Goal: Information Seeking & Learning: Find specific page/section

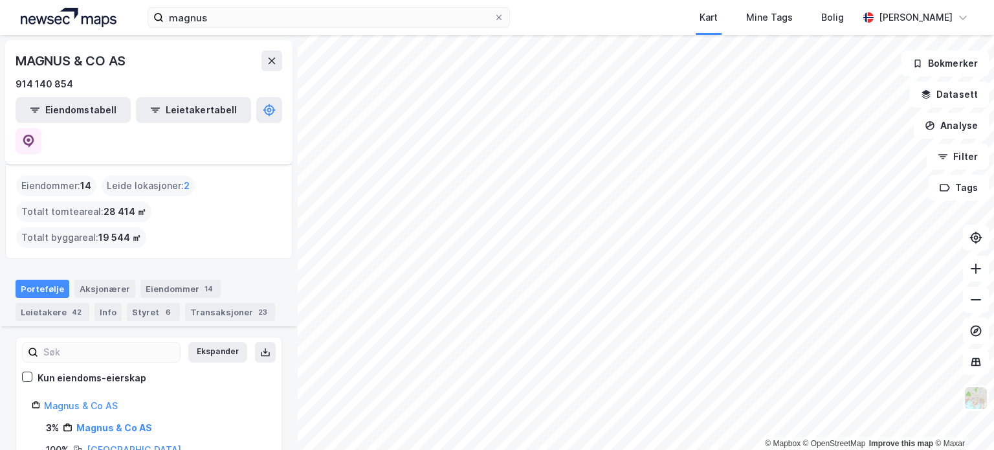
scroll to position [140, 0]
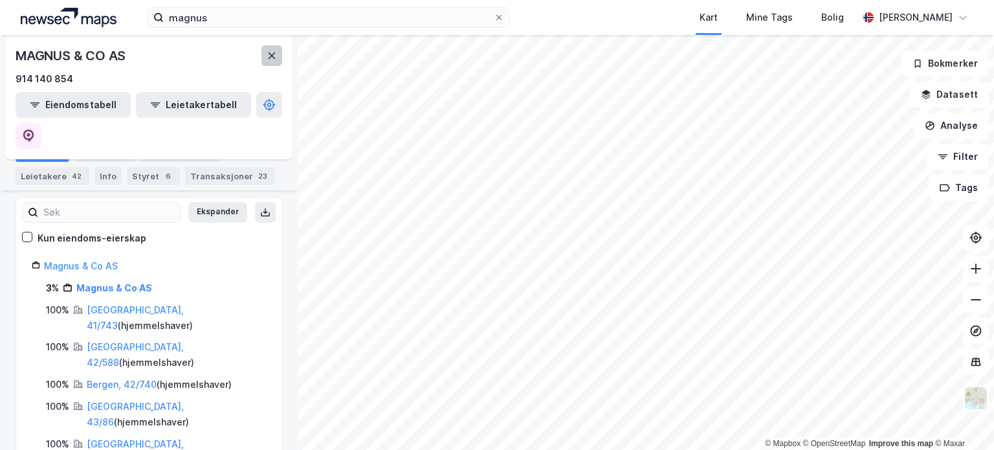
click at [274, 56] on icon at bounding box center [272, 55] width 10 height 10
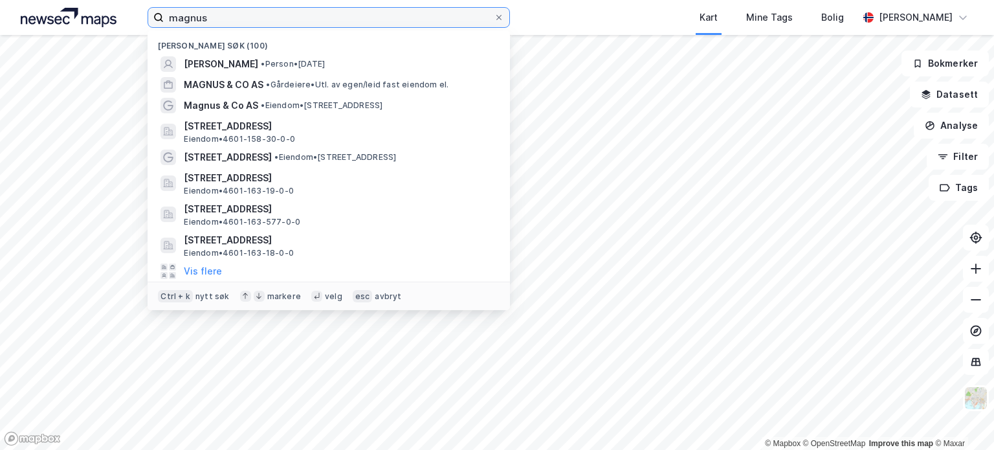
drag, startPoint x: 220, startPoint y: 23, endPoint x: 168, endPoint y: 15, distance: 52.3
click at [168, 15] on input "magnus" at bounding box center [329, 17] width 330 height 19
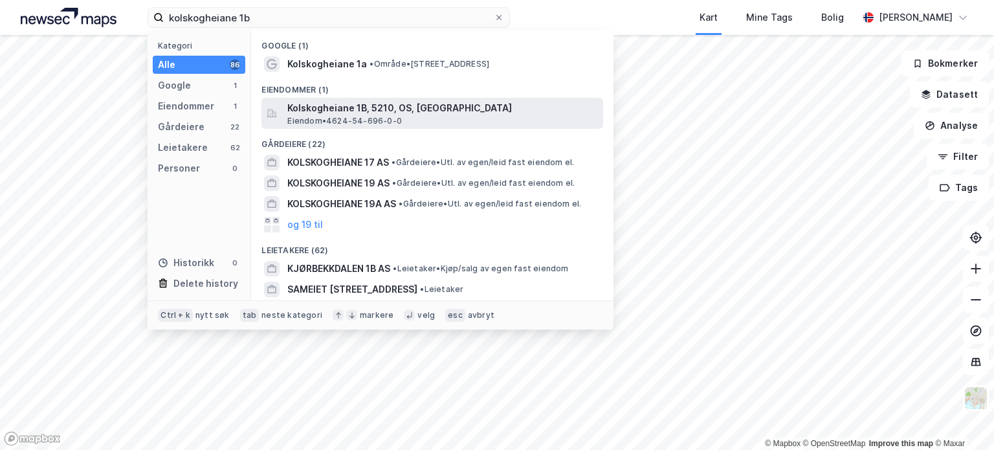
click at [448, 118] on div "Kolskogheiane 1B, 5210, OS, BJØRNAFJORDEN Eiendom • 4624-54-696-0-0" at bounding box center [443, 113] width 313 height 26
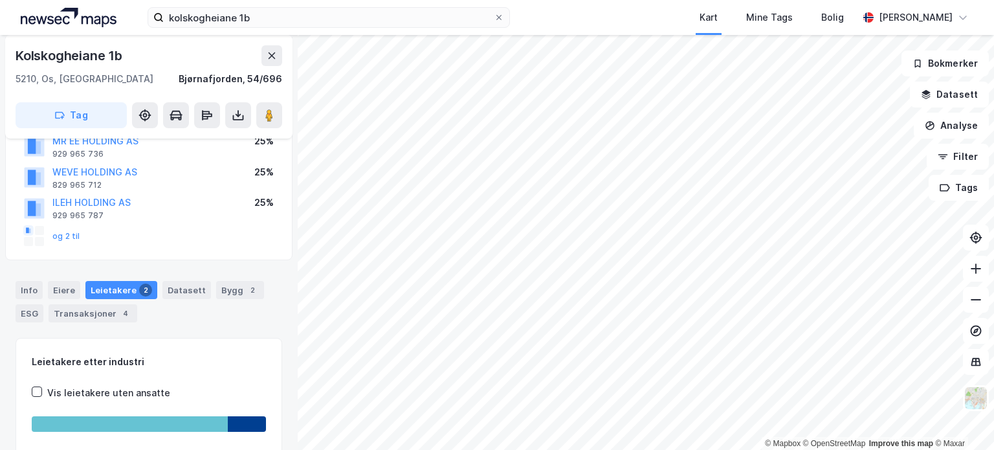
scroll to position [104, 0]
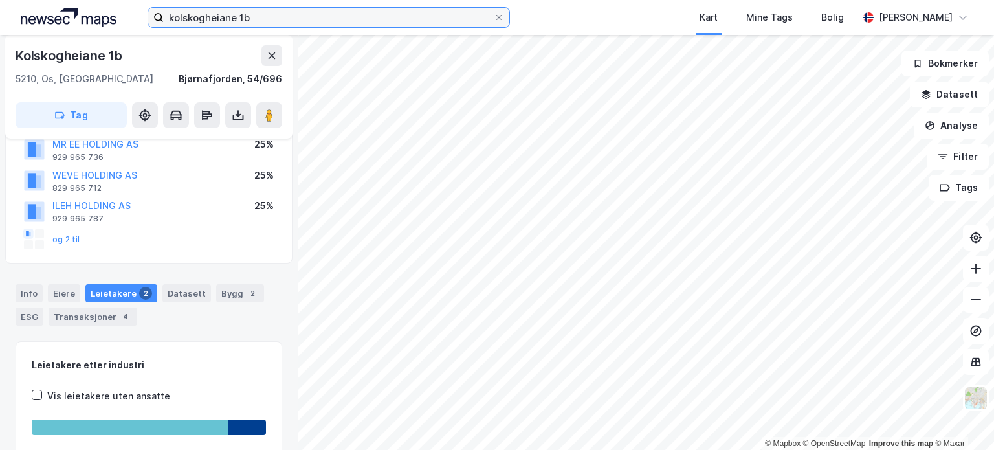
click at [250, 20] on input "kolskogheiane 1b" at bounding box center [329, 17] width 330 height 19
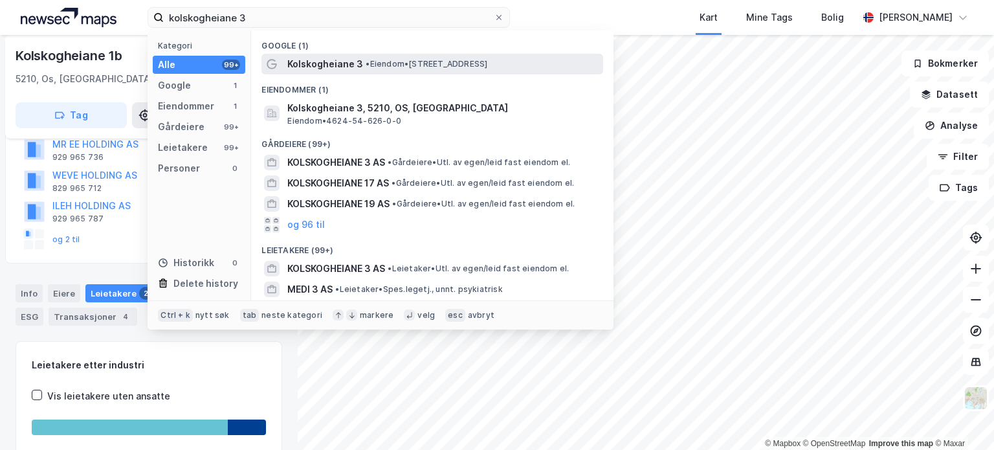
click at [390, 59] on span "• Eiendom • [STREET_ADDRESS]" at bounding box center [427, 64] width 122 height 10
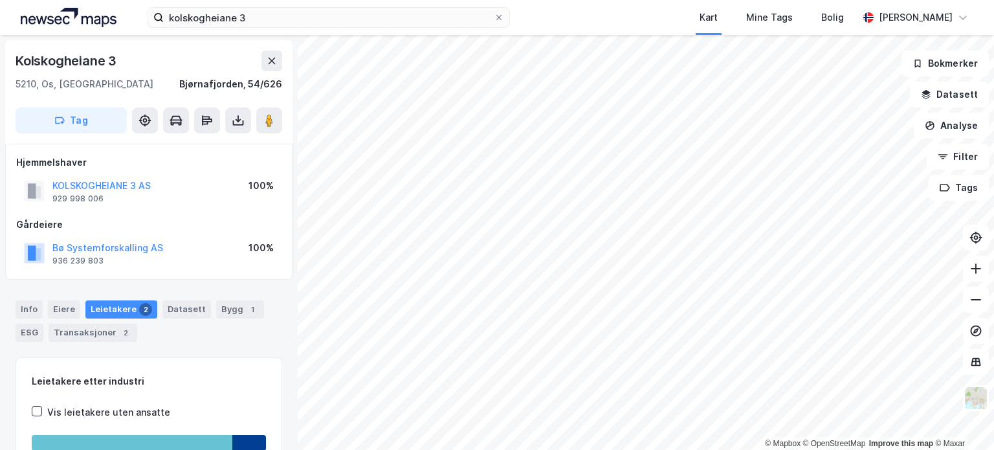
scroll to position [104, 0]
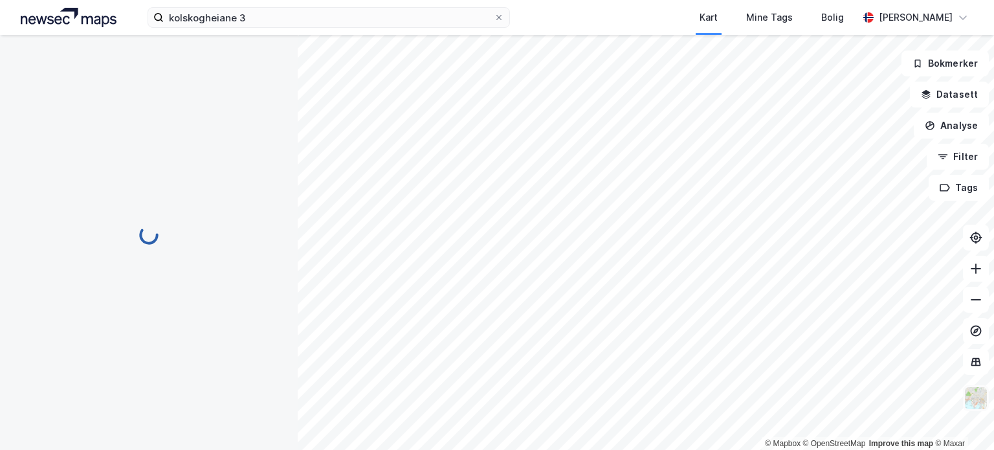
scroll to position [104, 0]
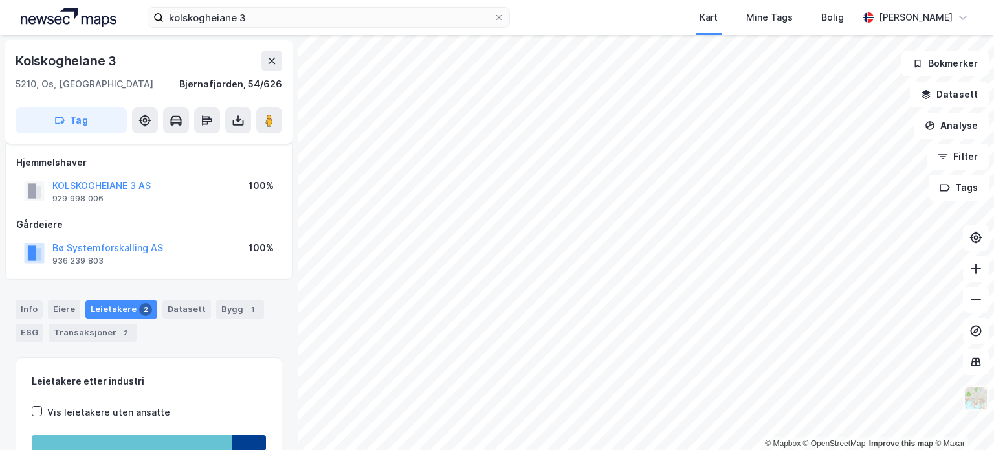
scroll to position [104, 0]
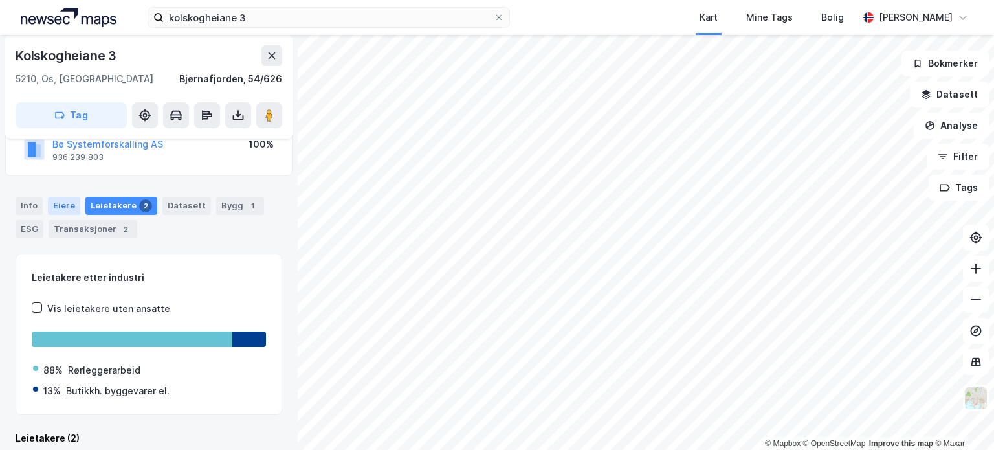
click at [70, 201] on div "Eiere" at bounding box center [64, 206] width 32 height 18
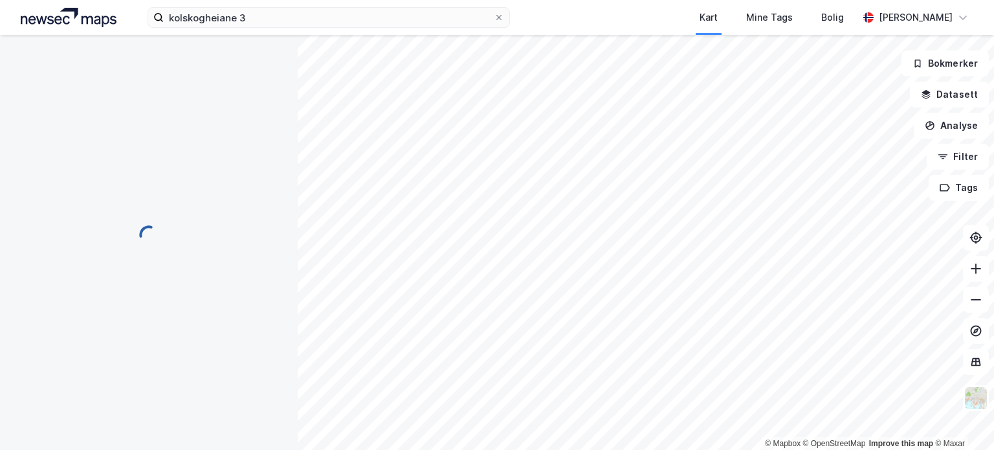
scroll to position [1, 0]
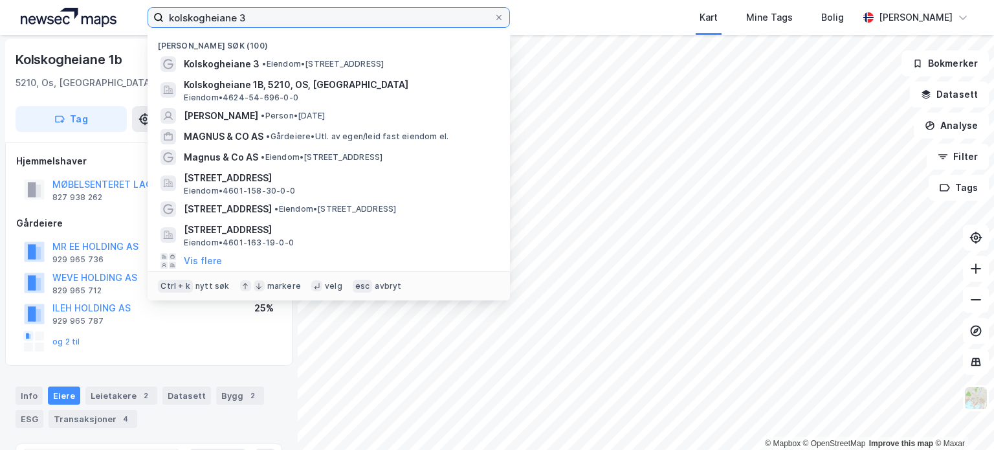
drag, startPoint x: 256, startPoint y: 17, endPoint x: 124, endPoint y: 10, distance: 132.2
click at [124, 10] on div "kolskogheiane 3 Nylige søk (100) [GEOGRAPHIC_DATA] 3 • Eiendom • [STREET_ADDRES…" at bounding box center [497, 17] width 994 height 35
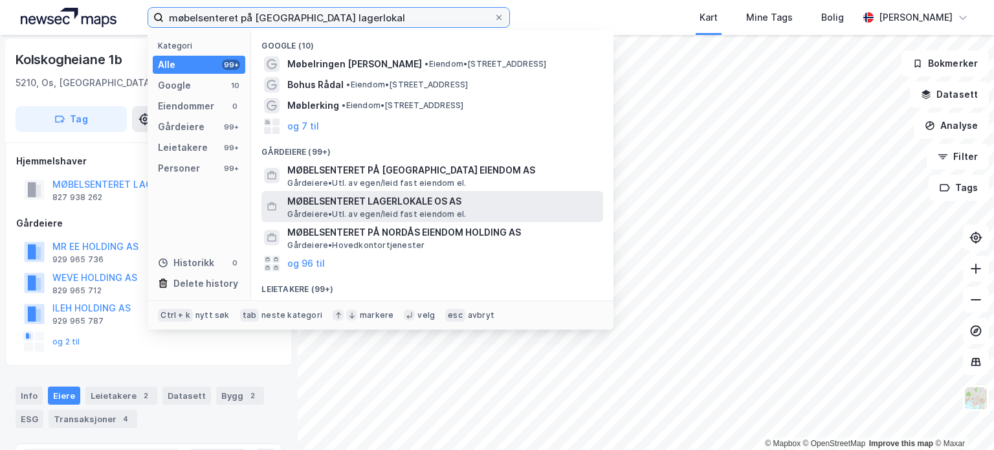
type input "møbelsenteret på [GEOGRAPHIC_DATA] lagerlokal"
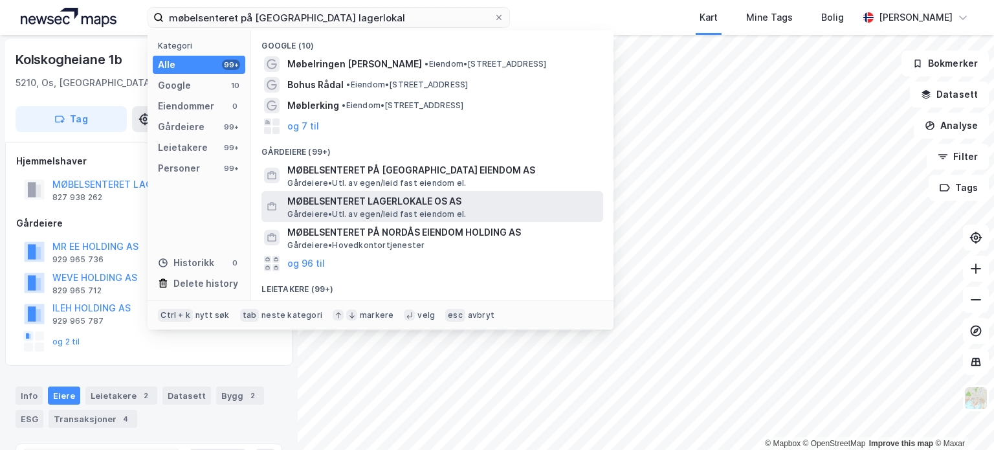
click at [485, 204] on span "MØBELSENTERET LAGERLOKALE OS AS" at bounding box center [442, 201] width 311 height 16
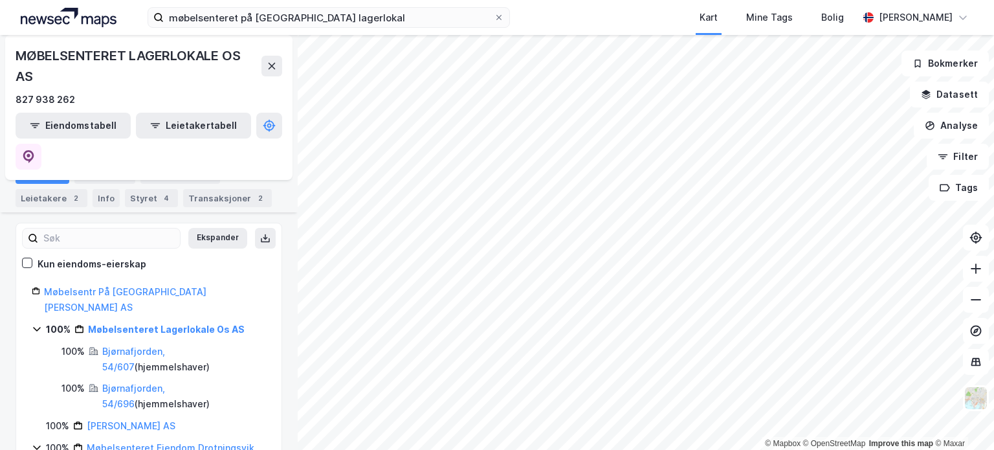
scroll to position [129, 0]
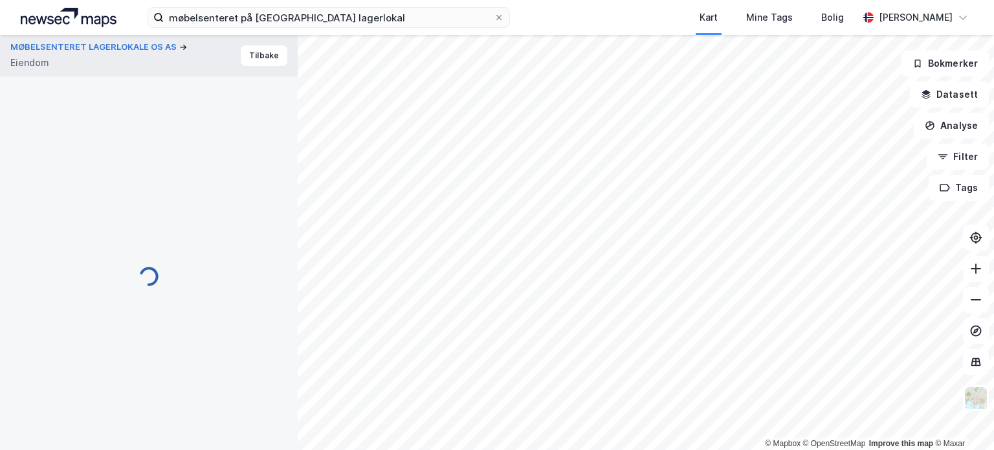
scroll to position [1, 0]
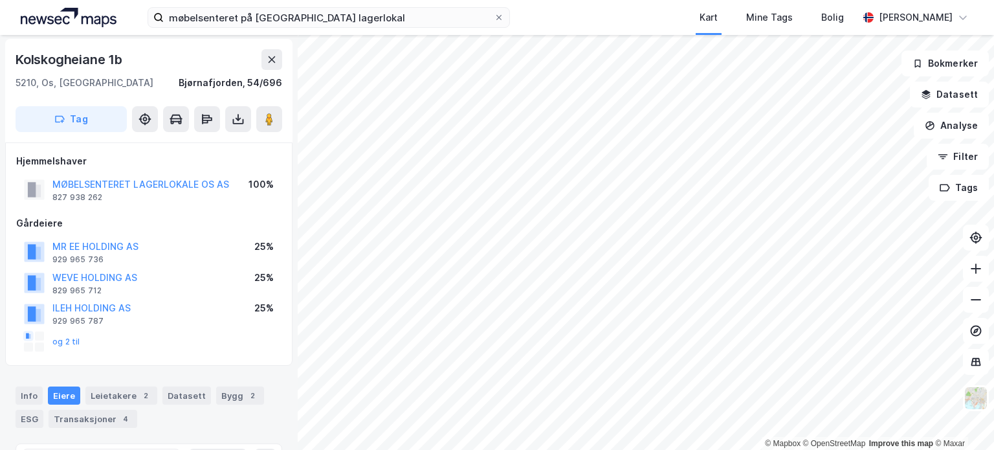
scroll to position [1, 0]
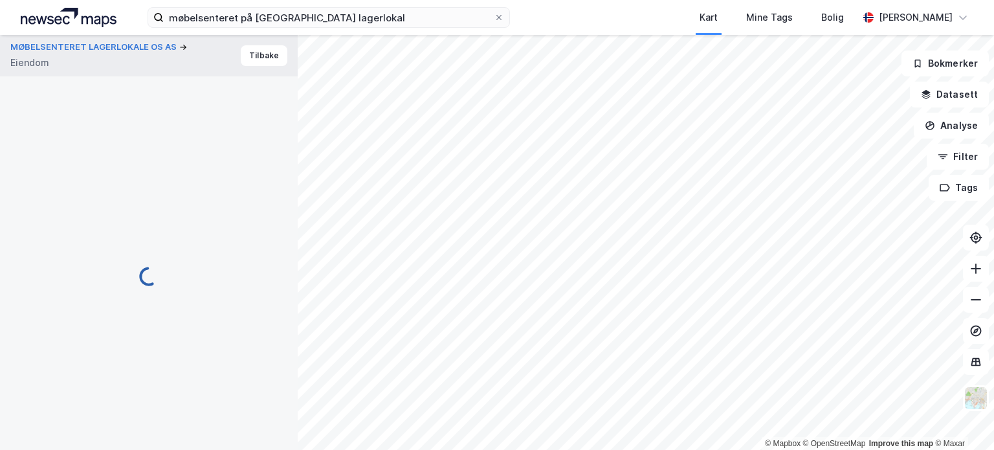
scroll to position [1, 0]
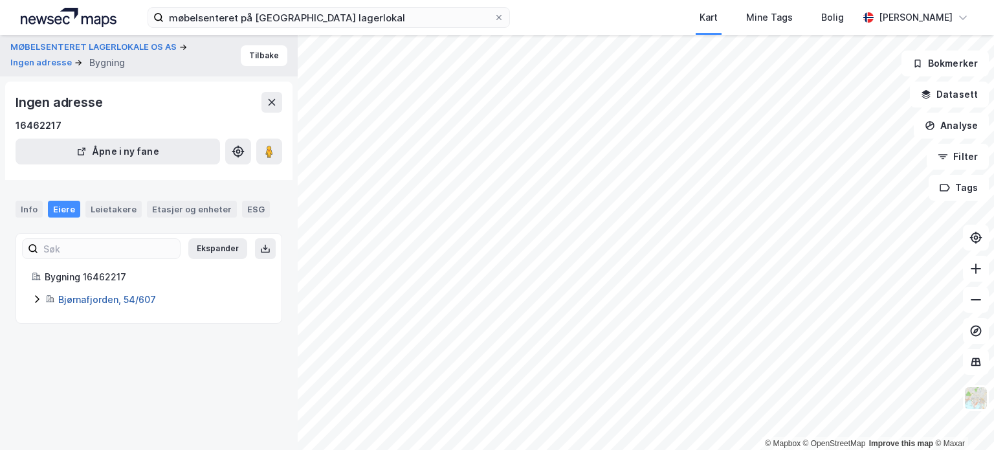
click at [107, 300] on link "Bjørnafjorden, 54/607" at bounding box center [107, 299] width 98 height 11
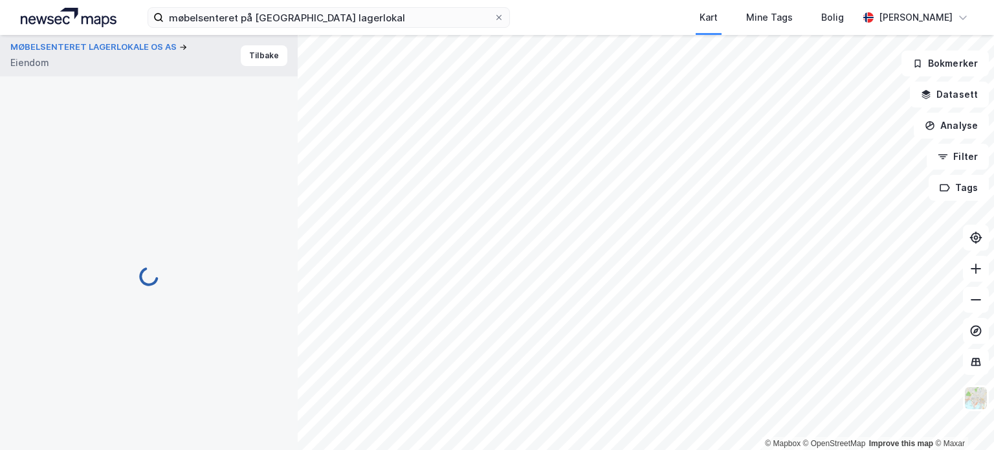
scroll to position [1, 0]
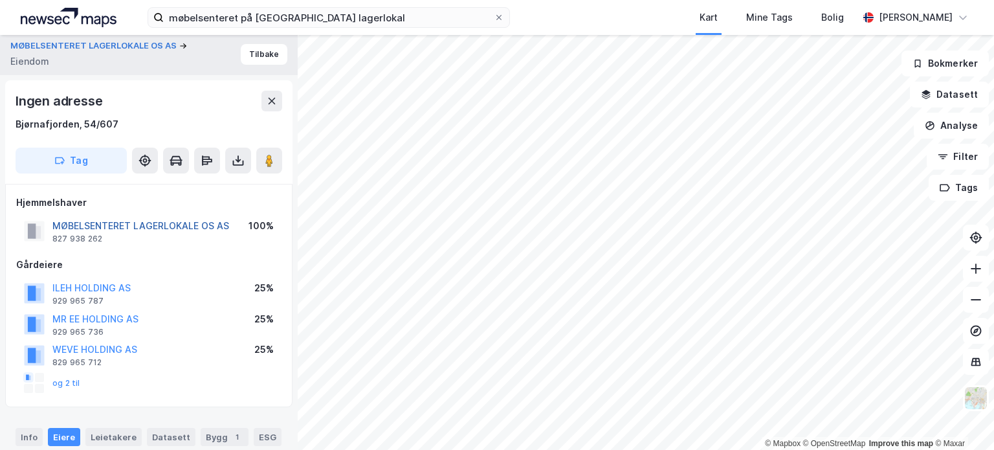
click at [0, 0] on button "MØBELSENTERET LAGERLOKALE OS AS" at bounding box center [0, 0] width 0 height 0
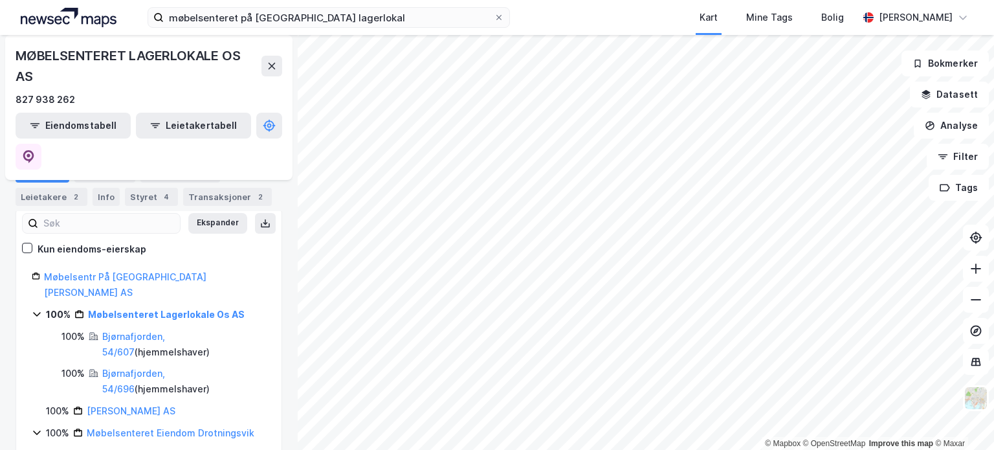
scroll to position [129, 0]
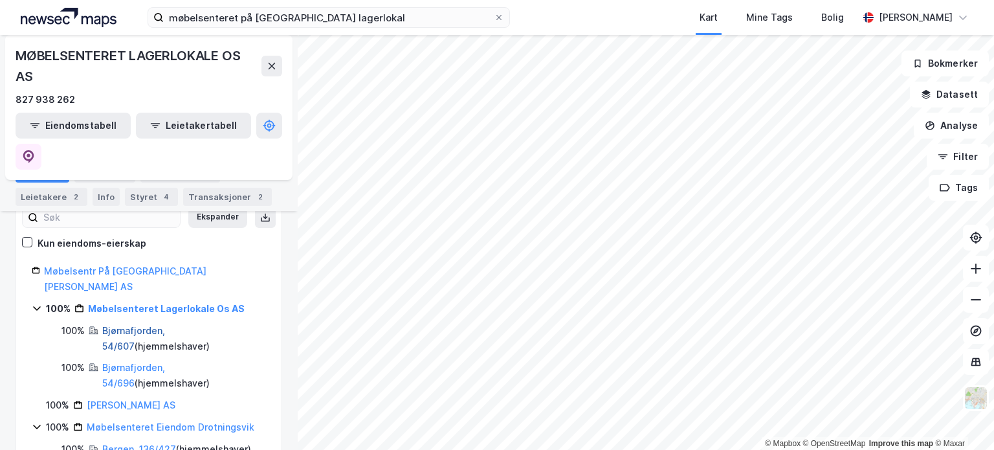
click at [154, 325] on link "Bjørnafjorden, 54/607" at bounding box center [133, 338] width 63 height 27
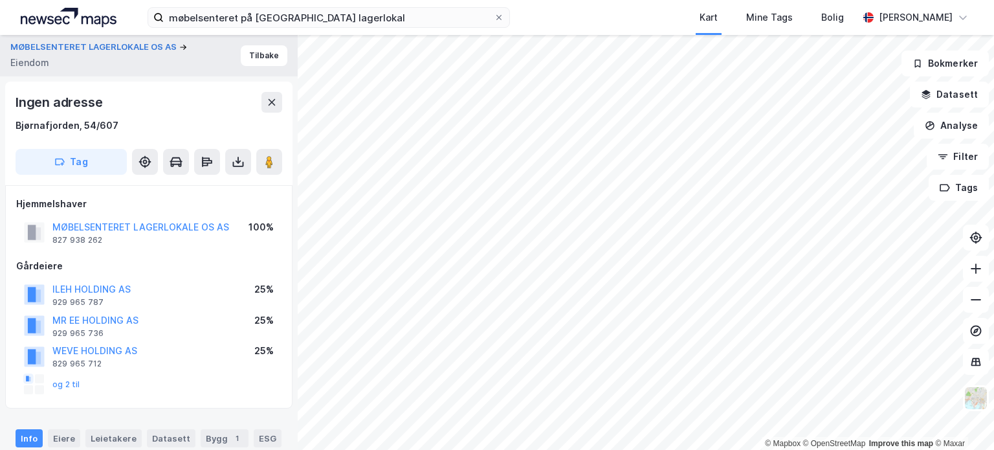
scroll to position [1, 0]
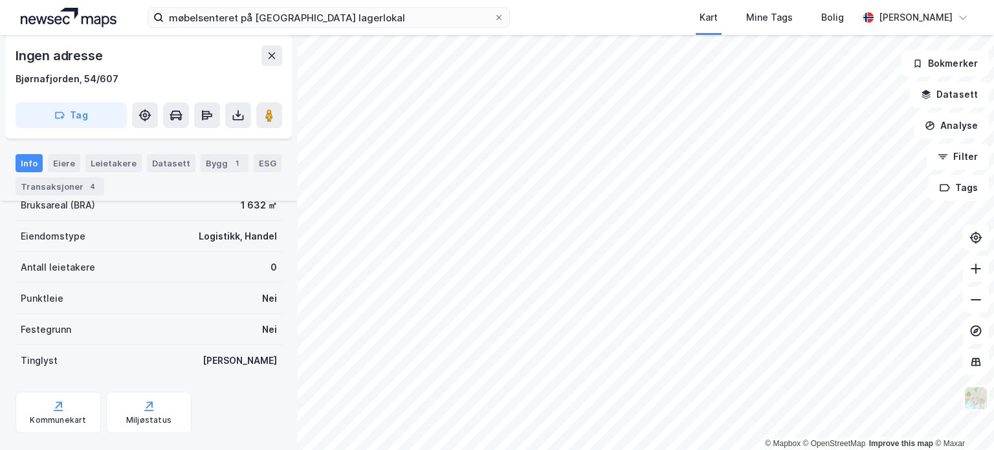
scroll to position [383, 0]
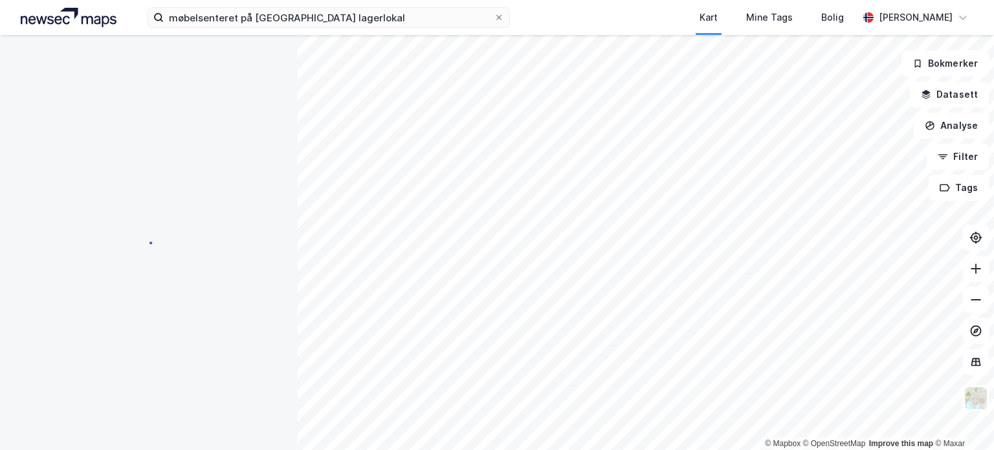
scroll to position [342, 0]
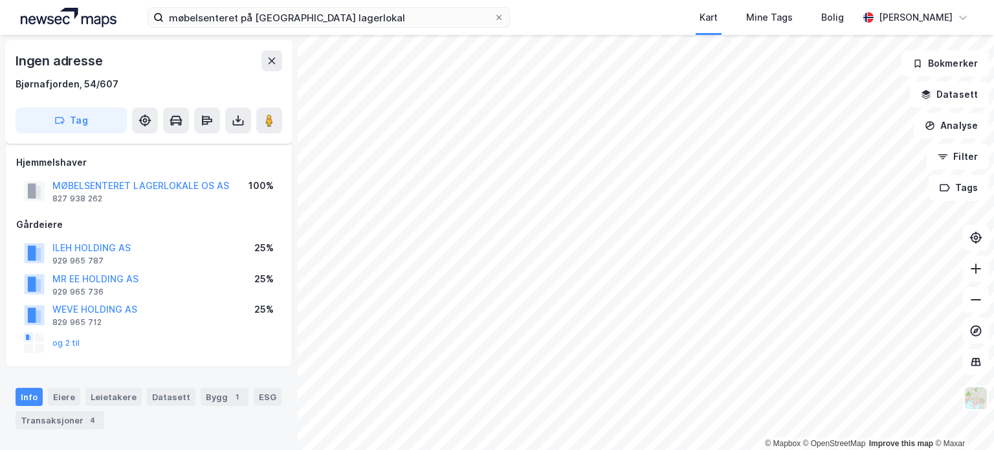
scroll to position [342, 0]
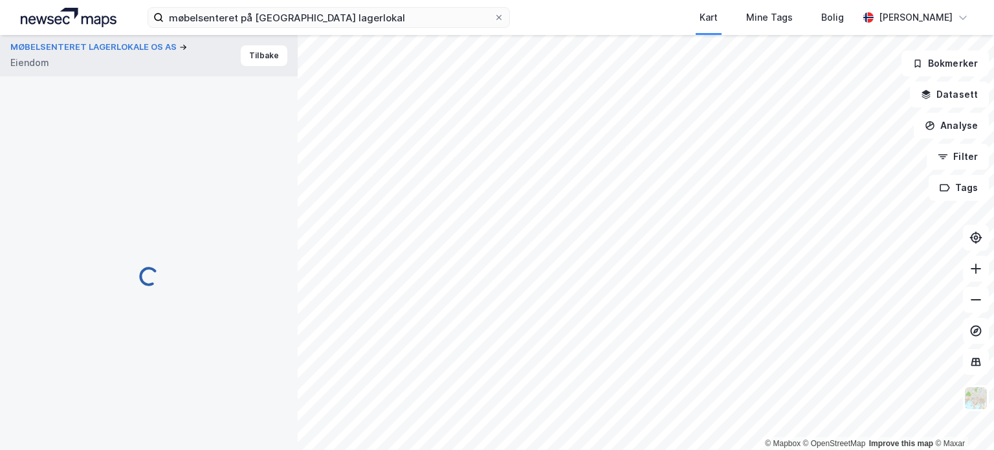
scroll to position [342, 0]
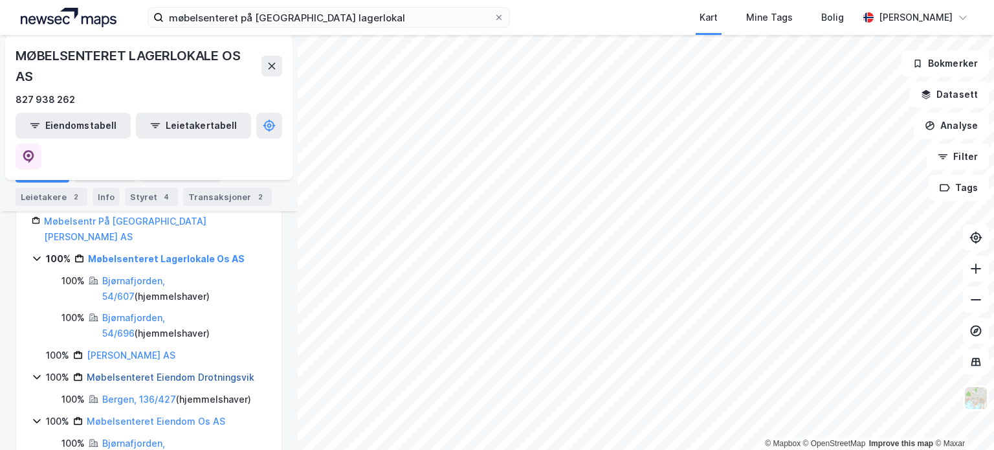
scroll to position [194, 0]
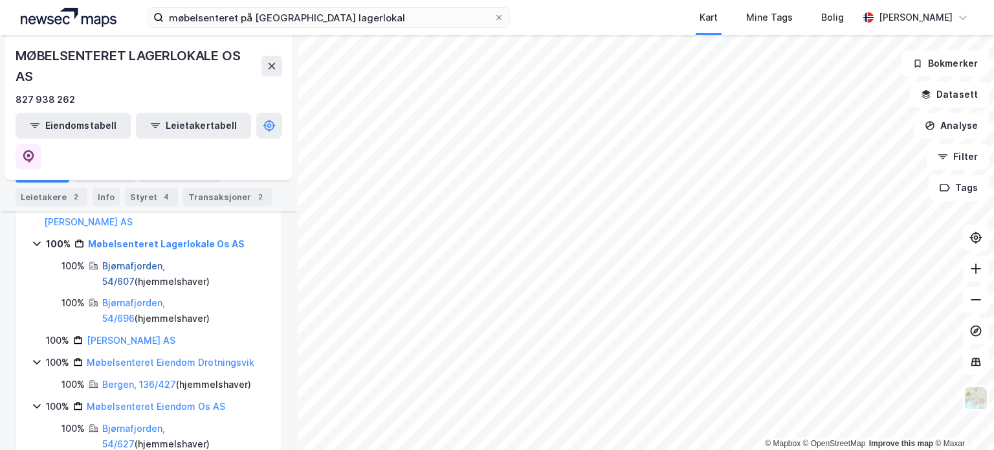
drag, startPoint x: 182, startPoint y: 260, endPoint x: 173, endPoint y: 217, distance: 44.2
click at [165, 260] on link "Bjørnafjorden, 54/607" at bounding box center [133, 273] width 63 height 27
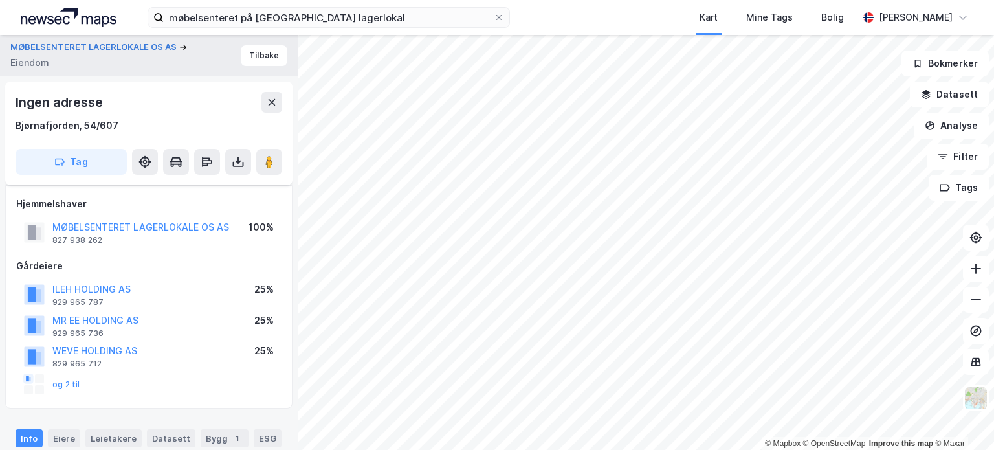
scroll to position [342, 0]
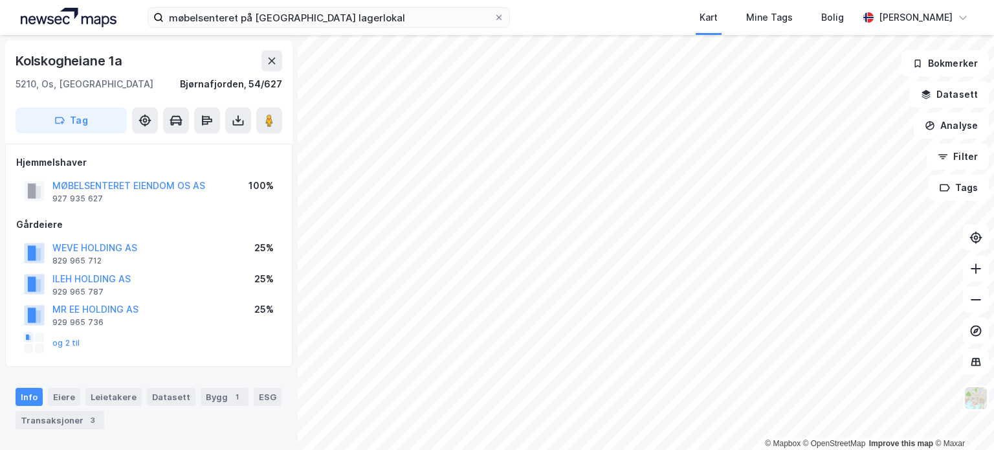
scroll to position [342, 0]
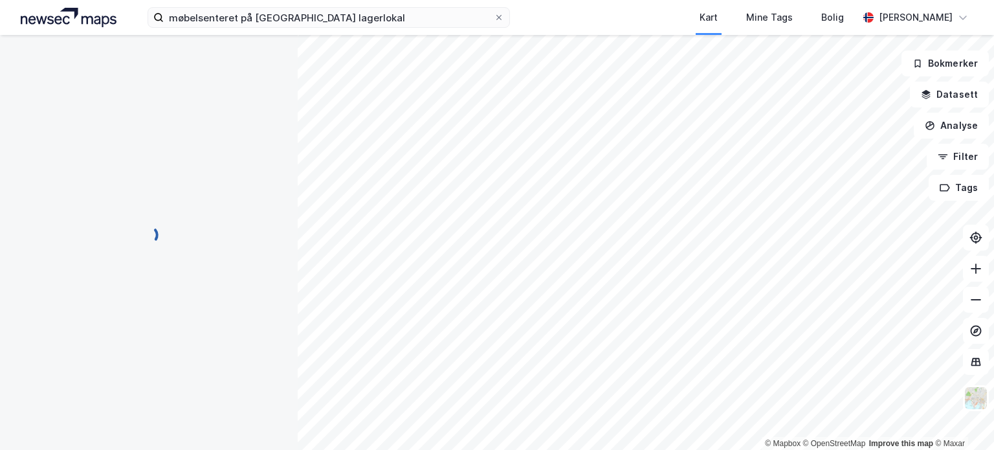
scroll to position [342, 0]
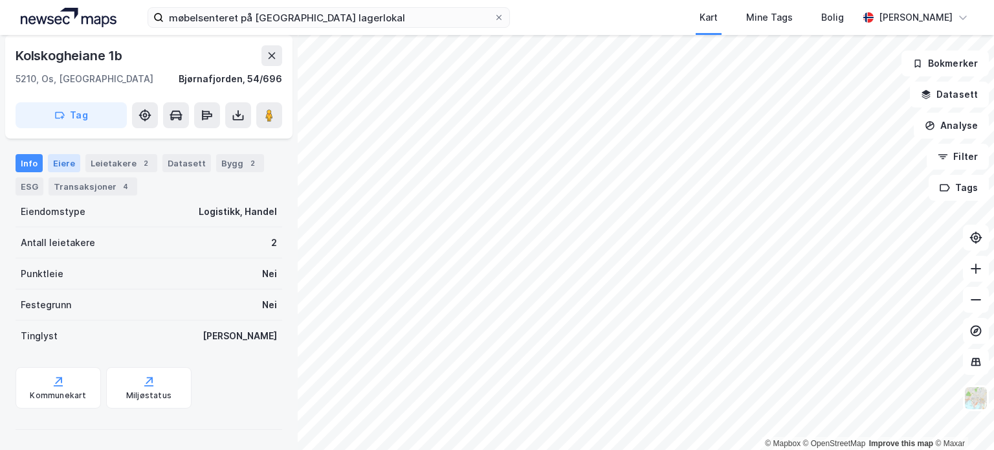
click at [57, 163] on div "Eiere" at bounding box center [64, 163] width 32 height 18
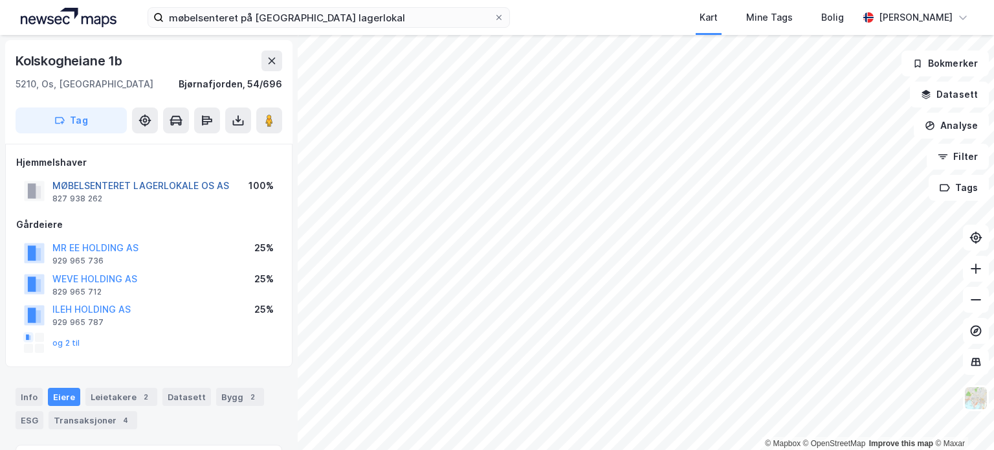
click at [0, 0] on button "MØBELSENTERET LAGERLOKALE OS AS" at bounding box center [0, 0] width 0 height 0
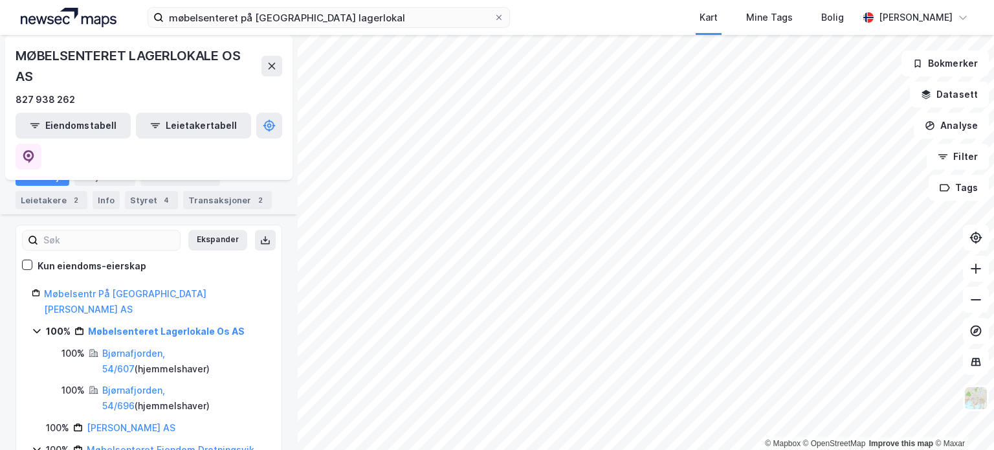
scroll to position [129, 0]
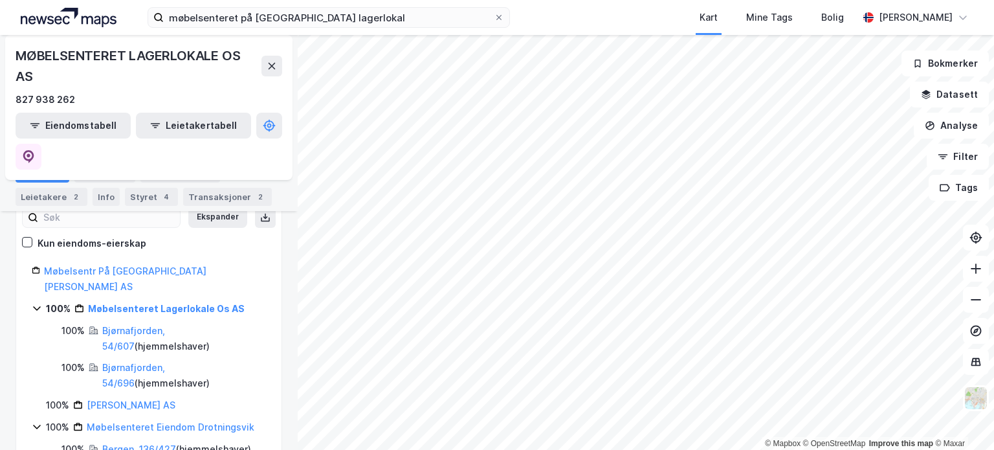
click at [34, 306] on icon at bounding box center [36, 308] width 7 height 5
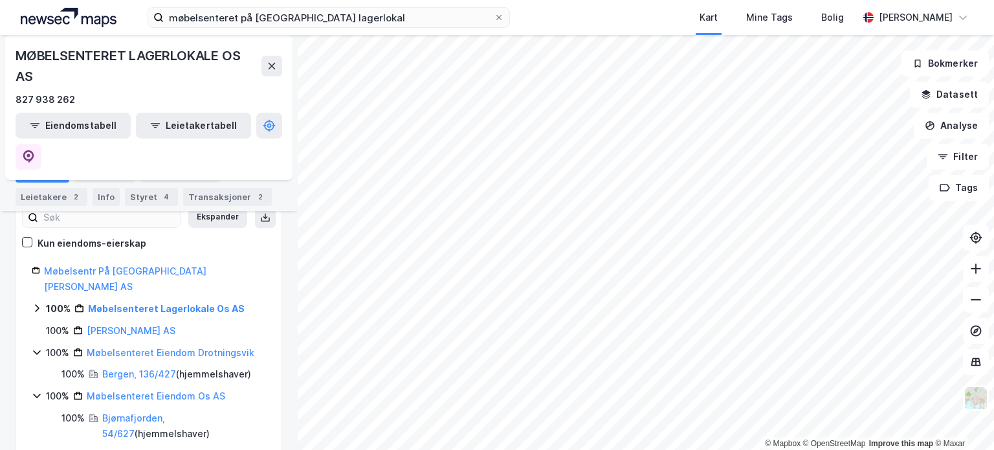
click at [34, 303] on icon at bounding box center [37, 308] width 10 height 10
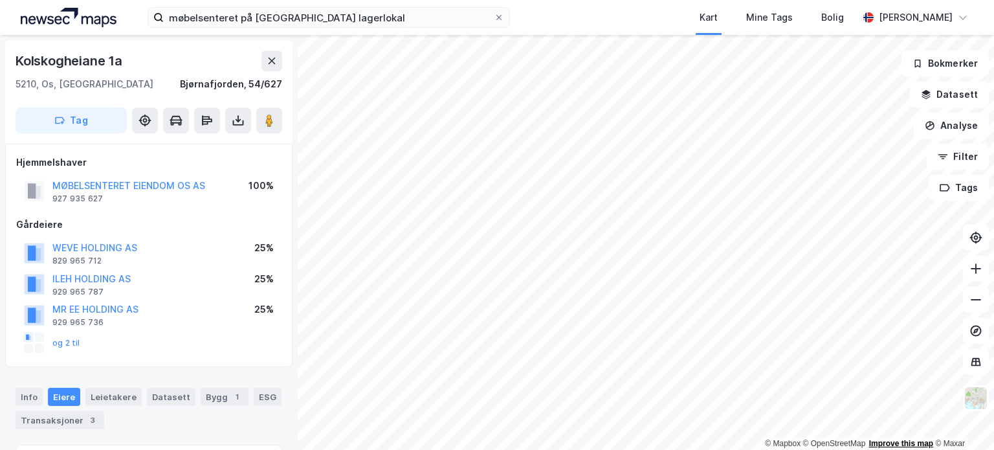
scroll to position [1, 0]
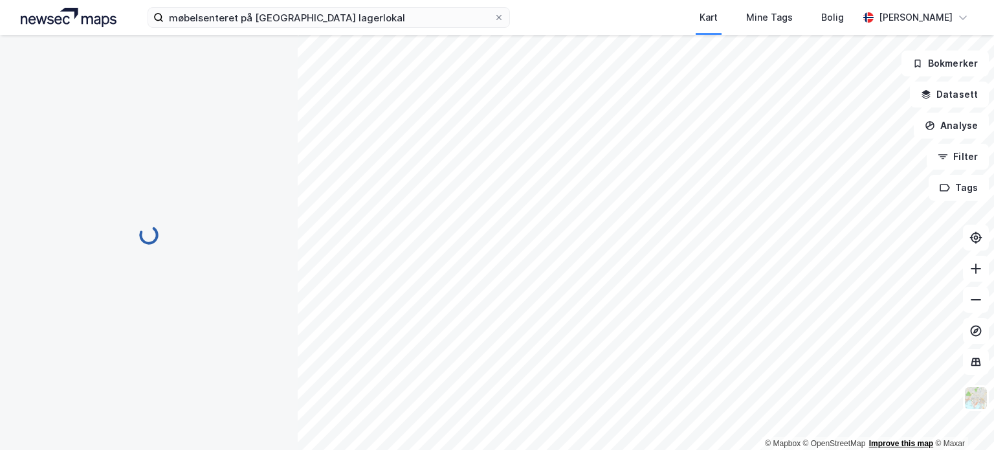
scroll to position [1, 0]
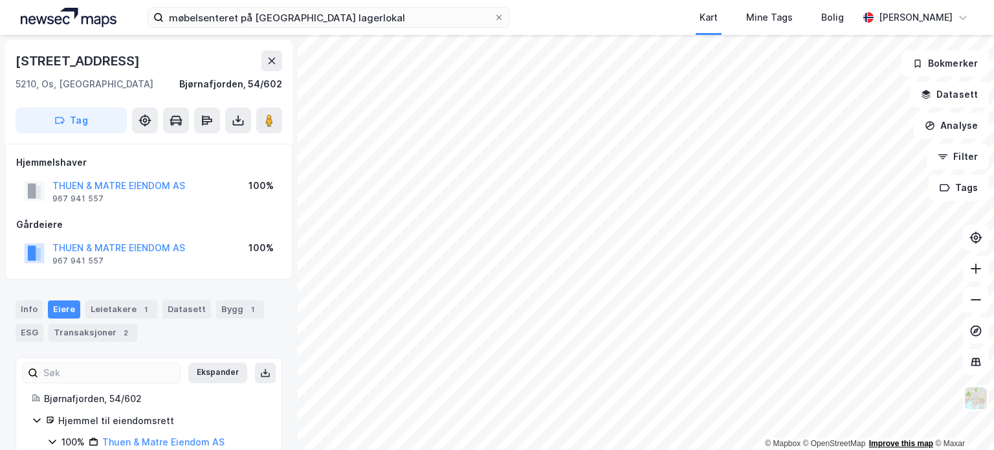
scroll to position [1, 0]
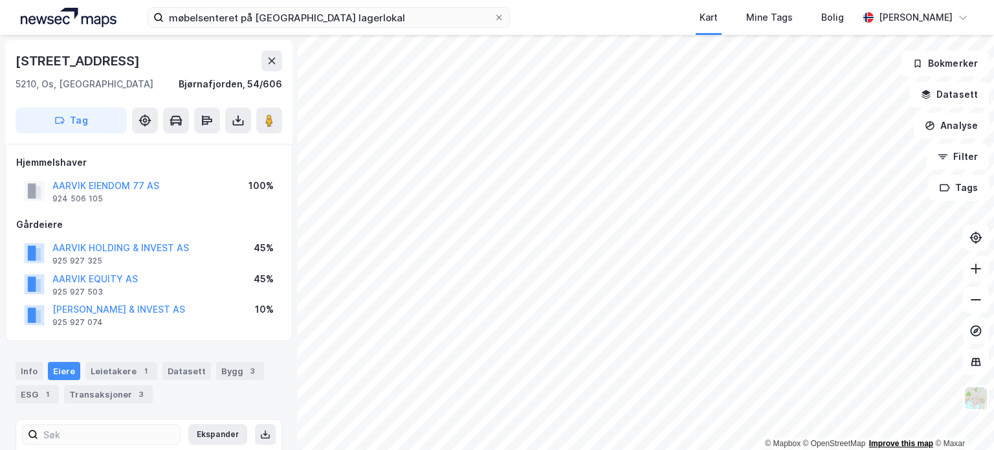
scroll to position [1, 0]
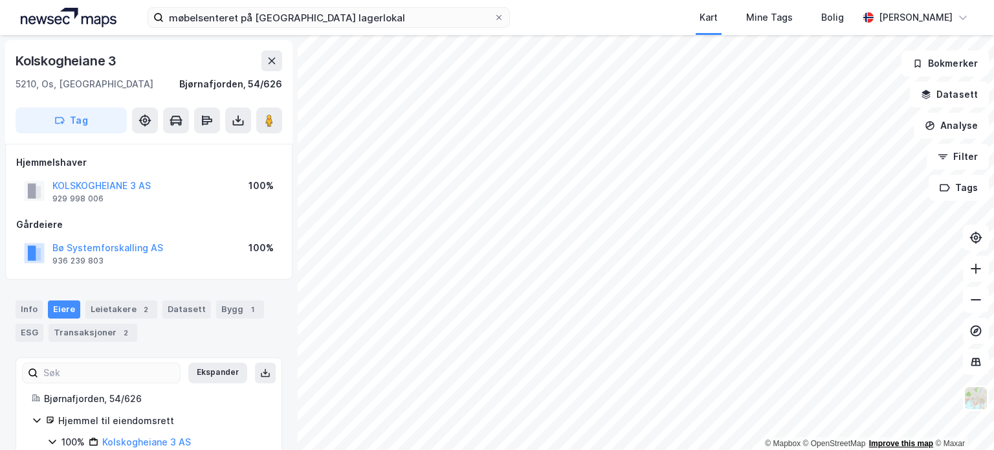
scroll to position [1, 0]
click at [0, 0] on button "KOLSKOGHEIANE 3 AS" at bounding box center [0, 0] width 0 height 0
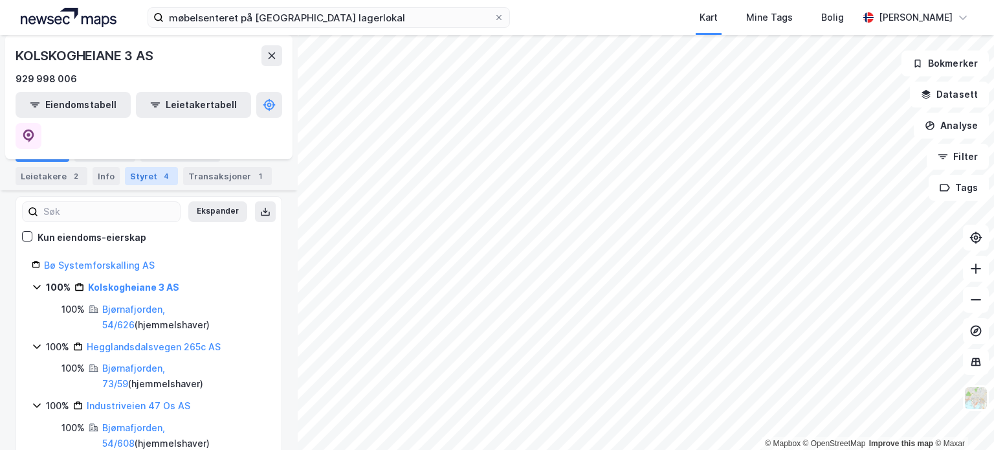
scroll to position [157, 0]
